Goal: Share content: Share content

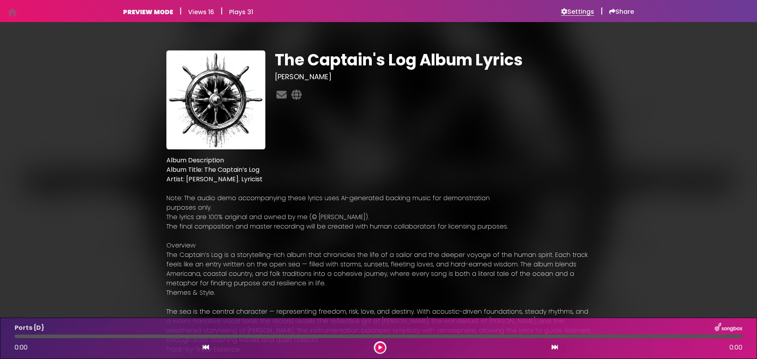
click at [581, 9] on h6 "Settings" at bounding box center [577, 12] width 33 height 8
click at [621, 12] on h6 "Share" at bounding box center [621, 12] width 25 height 8
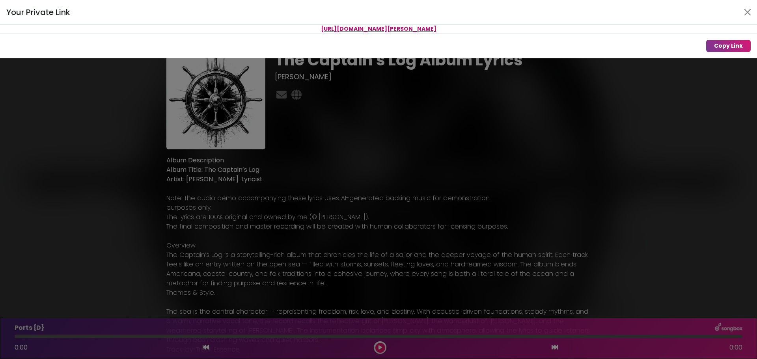
click at [433, 30] on p "[URL][DOMAIN_NAME][PERSON_NAME]" at bounding box center [378, 29] width 757 height 8
click at [729, 45] on button "Copy Link" at bounding box center [728, 46] width 45 height 12
click at [747, 13] on button "Close" at bounding box center [747, 12] width 13 height 13
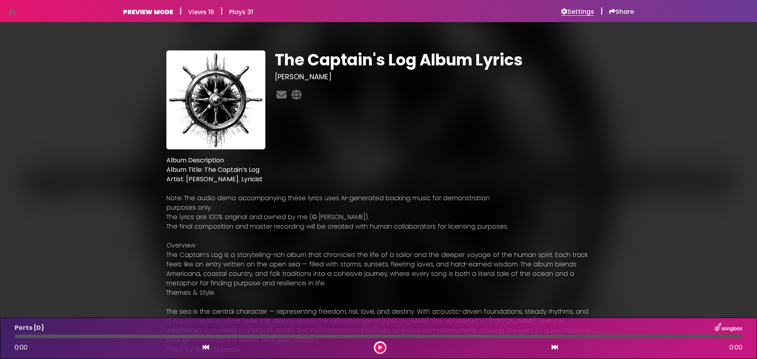
click at [575, 10] on h6 "Settings" at bounding box center [577, 12] width 33 height 8
click at [615, 10] on h6 "Share" at bounding box center [621, 12] width 25 height 8
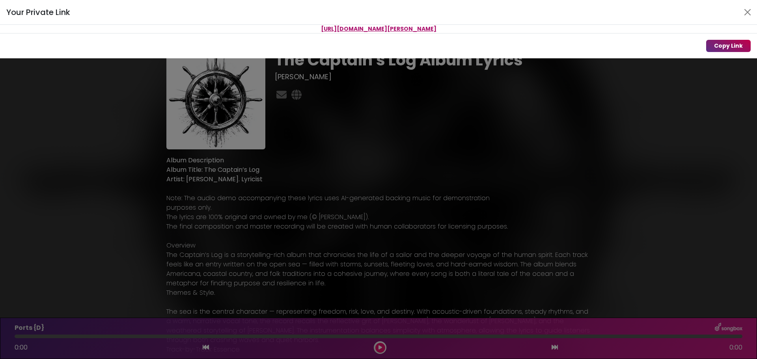
click at [726, 44] on button "Copy Link" at bounding box center [728, 46] width 45 height 12
drag, startPoint x: 446, startPoint y: 29, endPoint x: 307, endPoint y: 33, distance: 139.1
click at [307, 33] on p "[URL][DOMAIN_NAME][PERSON_NAME]" at bounding box center [378, 29] width 757 height 8
copy span "[URL][DOMAIN_NAME][PERSON_NAME]"
